Goal: Register for event/course

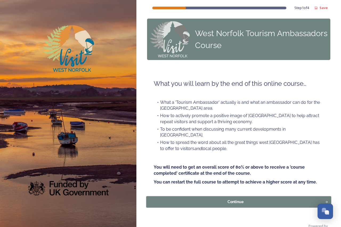
click at [234, 200] on div "Continue" at bounding box center [235, 203] width 173 height 6
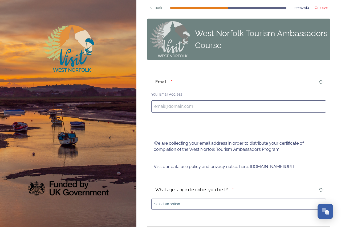
click at [192, 101] on input at bounding box center [238, 107] width 175 height 12
click at [174, 101] on input "tonivitti@:[DOMAIN_NAME]" at bounding box center [238, 107] width 175 height 12
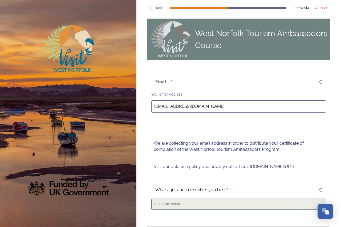
type input "[EMAIL_ADDRESS][DOMAIN_NAME]"
click at [207, 199] on div "Select an option" at bounding box center [238, 204] width 175 height 11
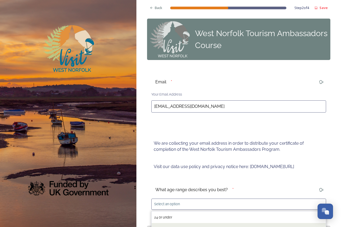
click at [198, 223] on div "25 and over" at bounding box center [238, 229] width 174 height 12
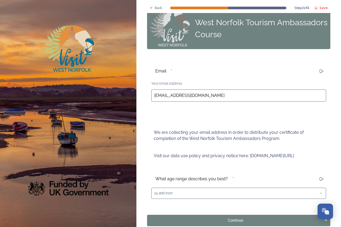
scroll to position [17, 0]
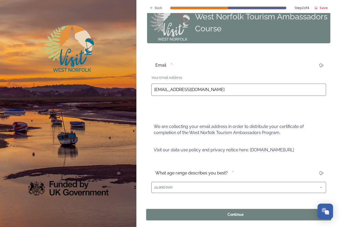
click at [225, 212] on div "Continue" at bounding box center [235, 215] width 173 height 6
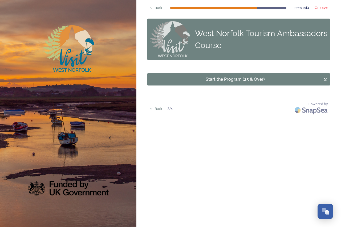
click at [236, 76] on div "Start the Program (25 & Over)" at bounding box center [235, 79] width 171 height 6
